Goal: Register for event/course

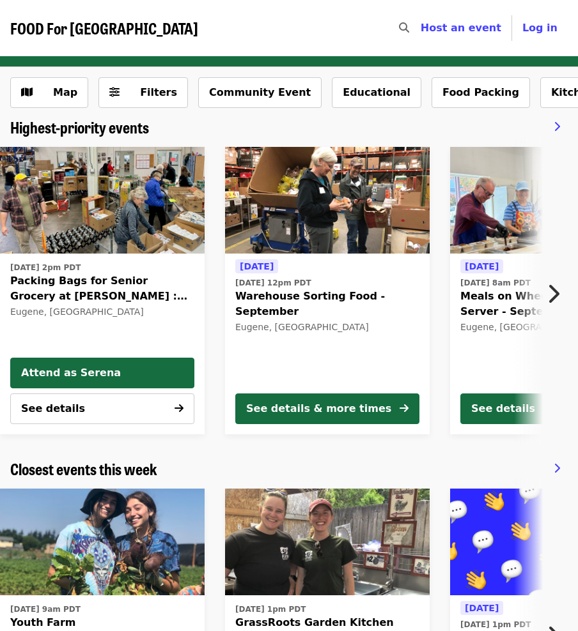
click at [556, 288] on icon "chevron-right icon" at bounding box center [552, 294] width 13 height 24
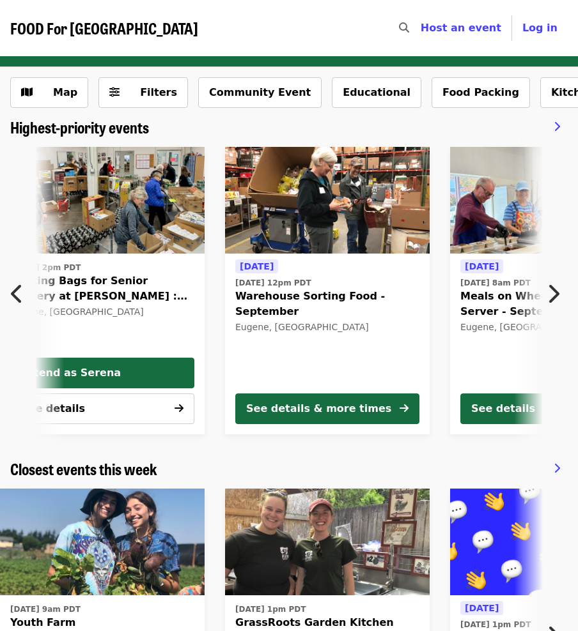
scroll to position [0, 381]
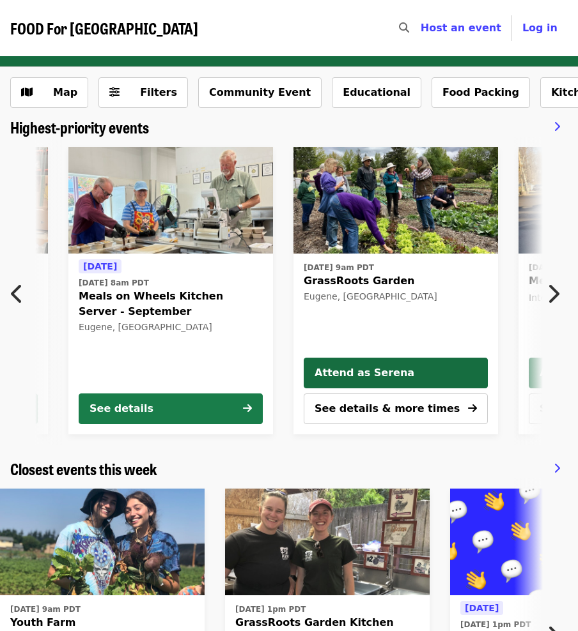
click at [197, 410] on button "See details" at bounding box center [171, 409] width 184 height 31
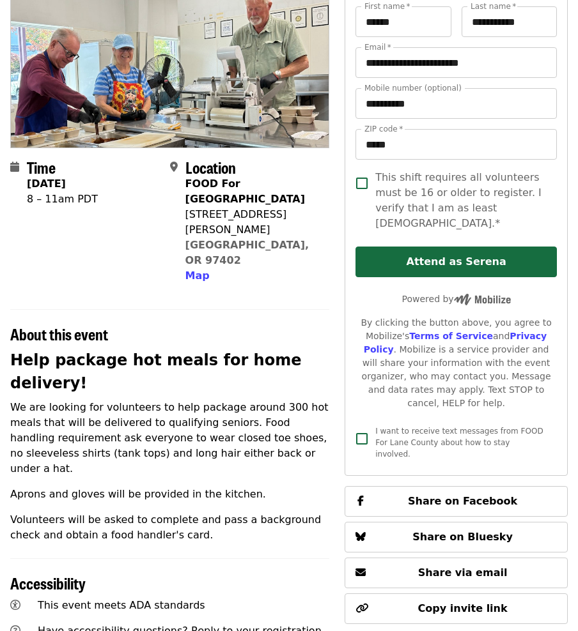
scroll to position [119, 0]
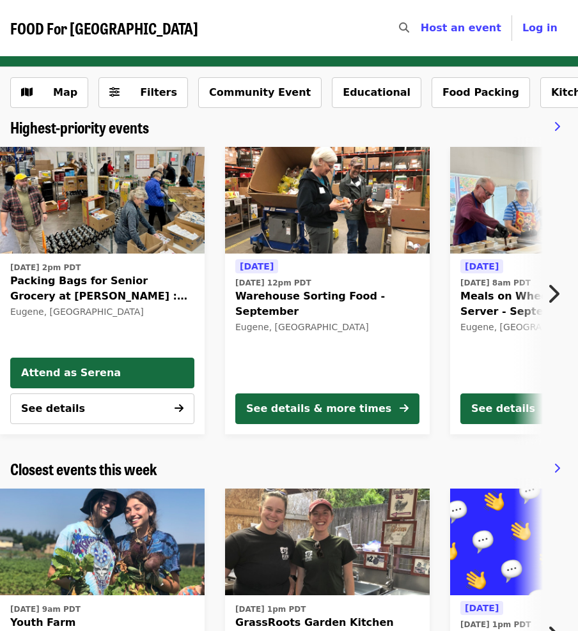
click at [549, 294] on icon "chevron-right icon" at bounding box center [552, 294] width 13 height 24
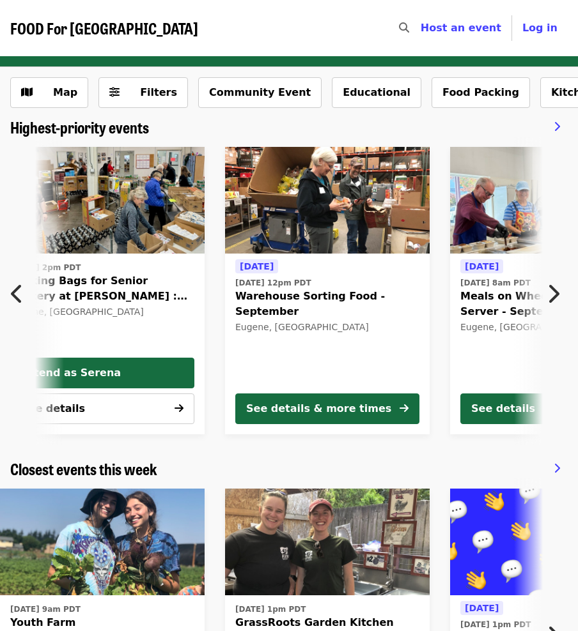
scroll to position [0, 381]
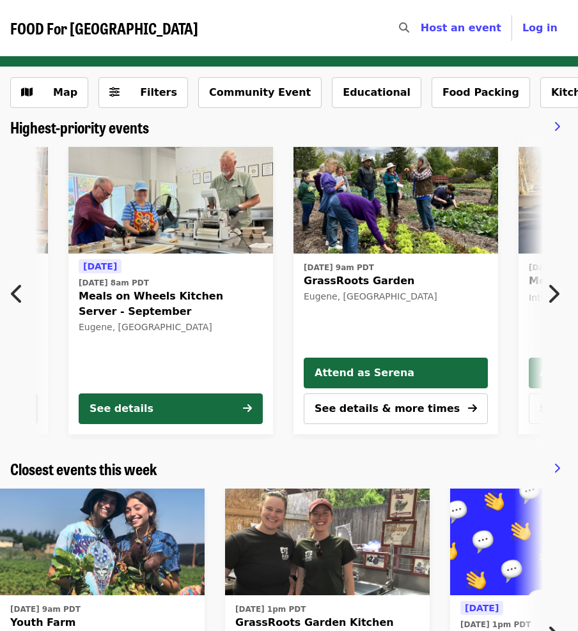
click at [547, 292] on icon "chevron-right icon" at bounding box center [552, 294] width 13 height 24
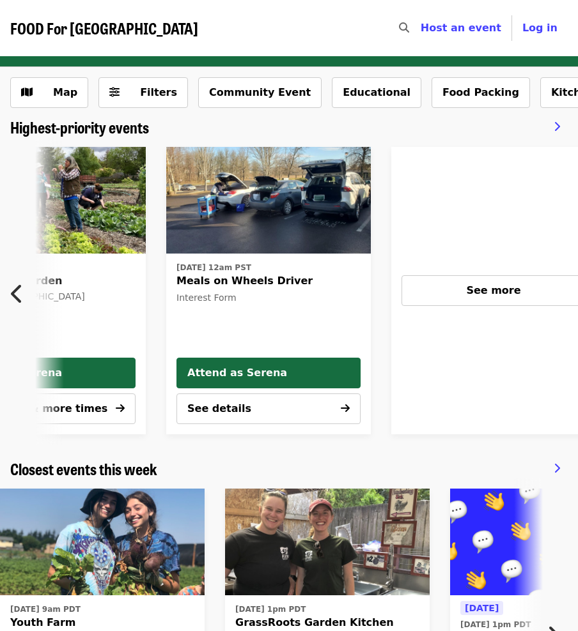
scroll to position [0, 763]
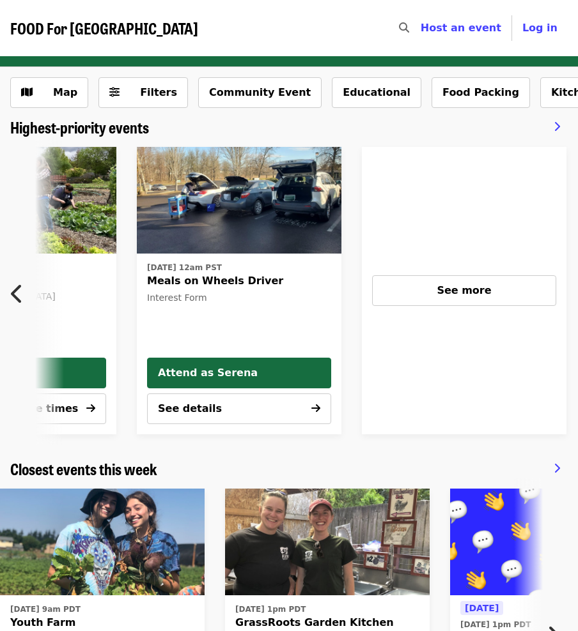
click at [15, 290] on icon "chevron-left icon" at bounding box center [17, 294] width 13 height 24
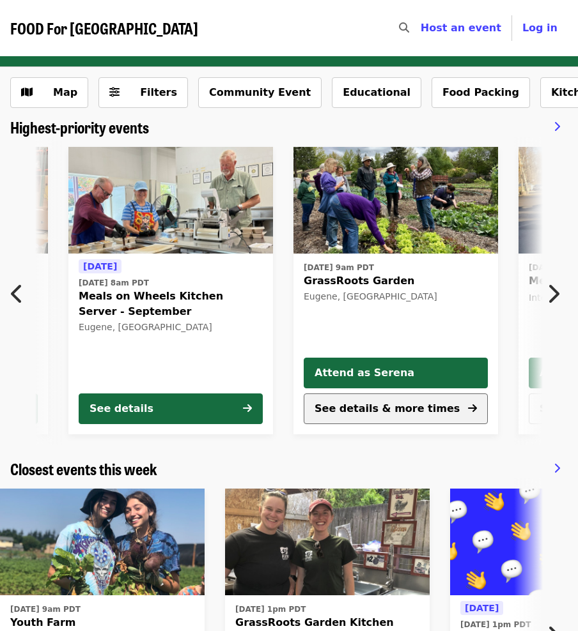
click at [352, 408] on span "See details & more times" at bounding box center [386, 408] width 145 height 12
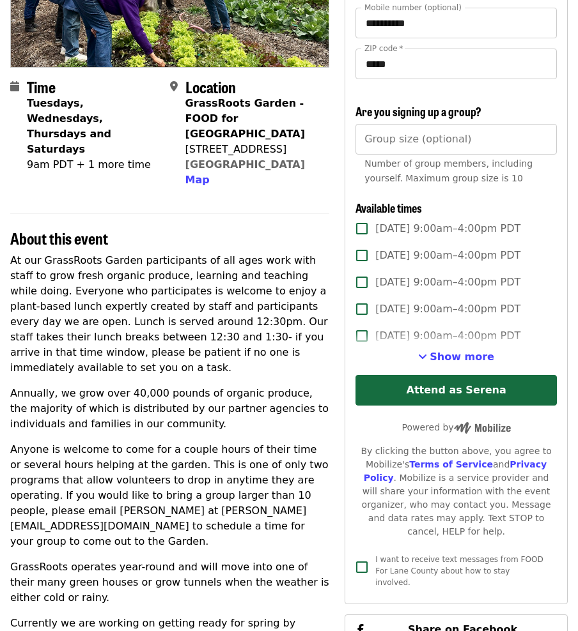
scroll to position [224, 0]
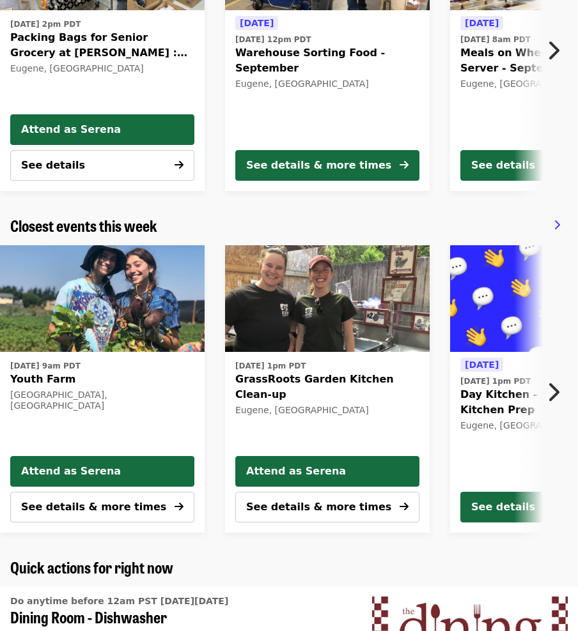
scroll to position [244, 0]
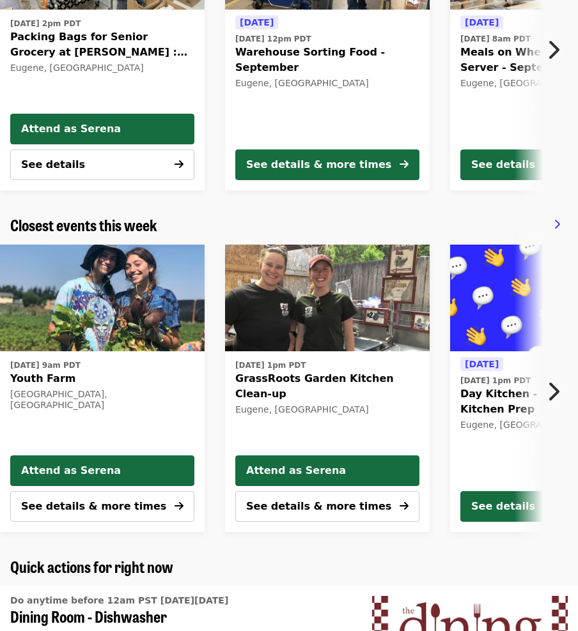
click at [546, 389] on button "Next item" at bounding box center [556, 392] width 42 height 36
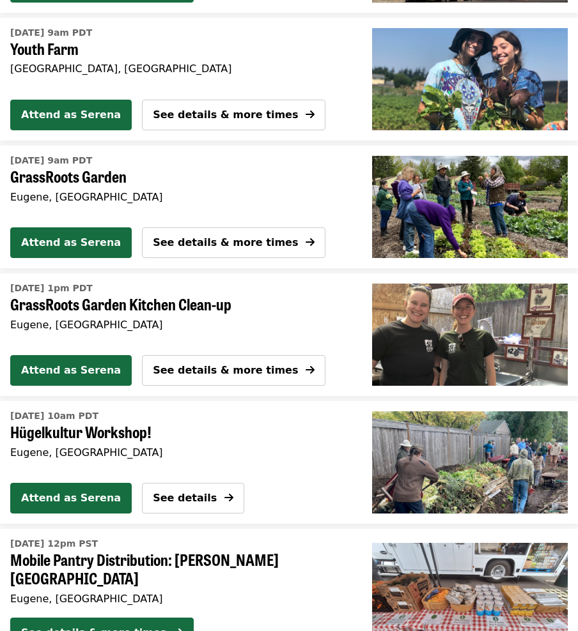
scroll to position [1278, 0]
